Goal: Transaction & Acquisition: Subscribe to service/newsletter

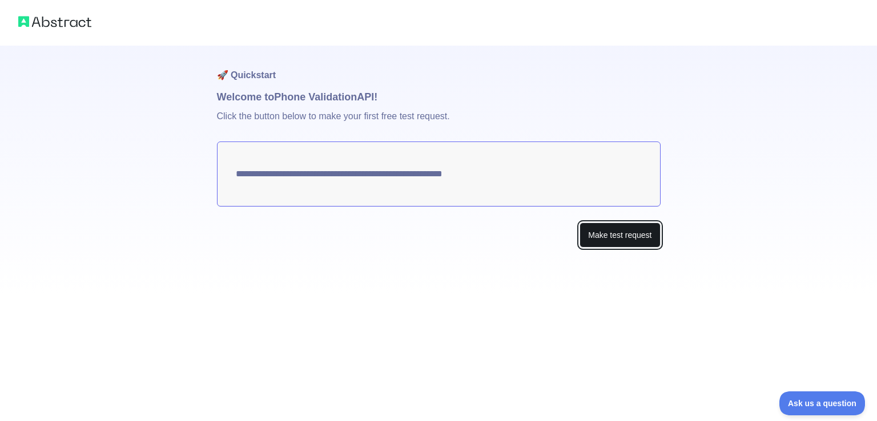
click at [623, 239] on button "Make test request" at bounding box center [619, 236] width 80 height 26
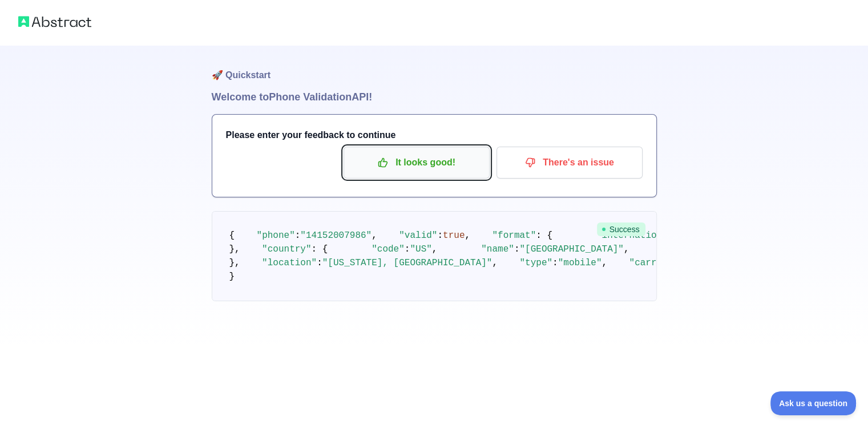
click at [430, 169] on p "It looks good!" at bounding box center [416, 162] width 129 height 19
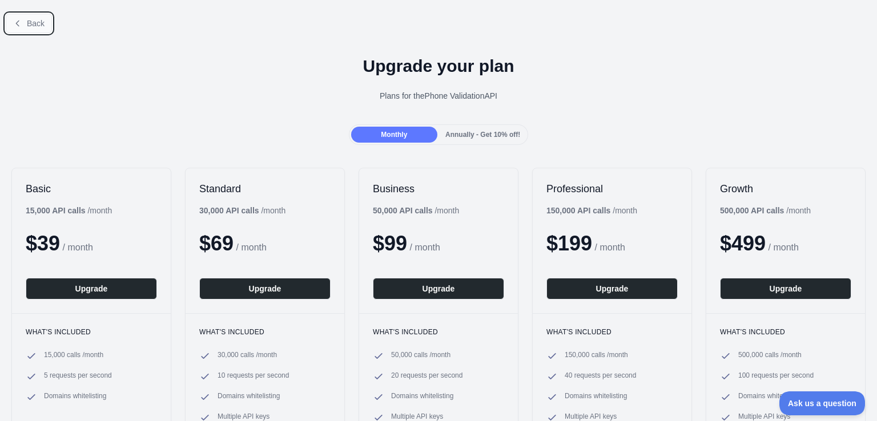
click at [37, 30] on button "Back" at bounding box center [29, 23] width 46 height 19
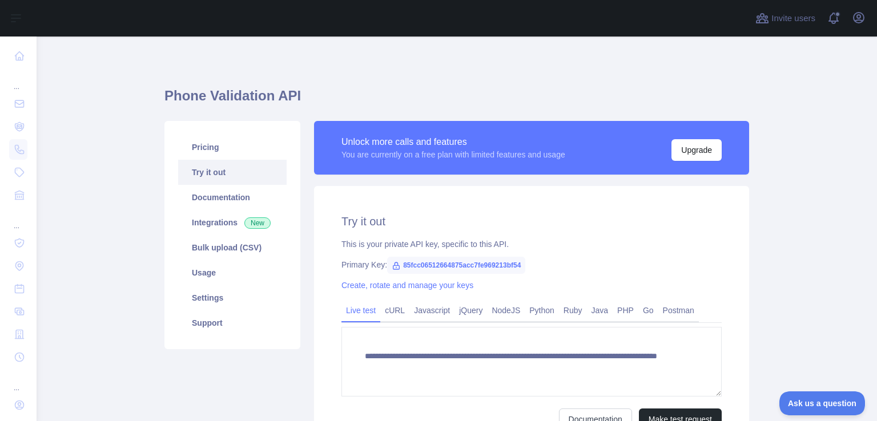
scroll to position [57, 0]
